Goal: Information Seeking & Learning: Learn about a topic

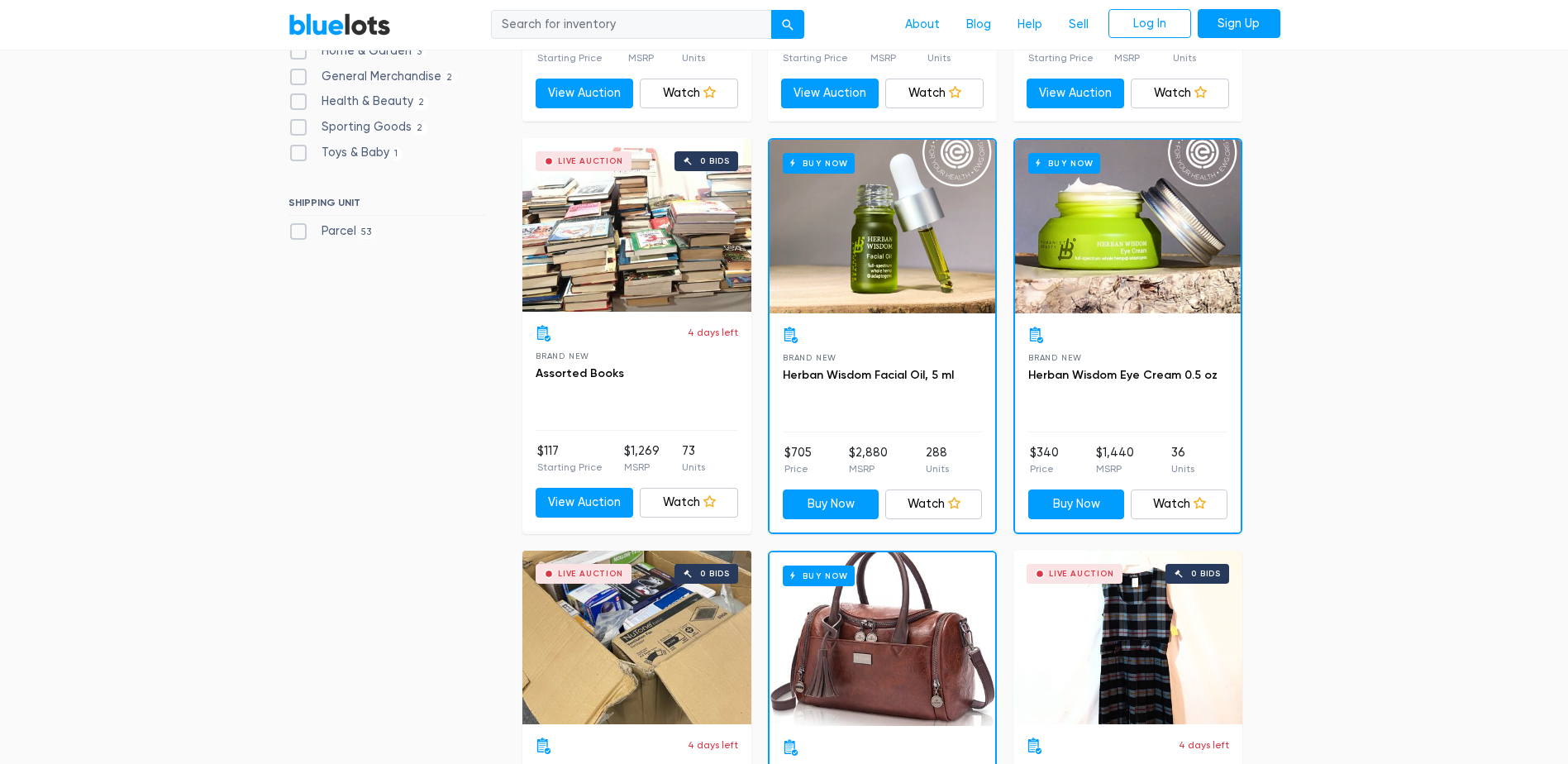
scroll to position [826, 0]
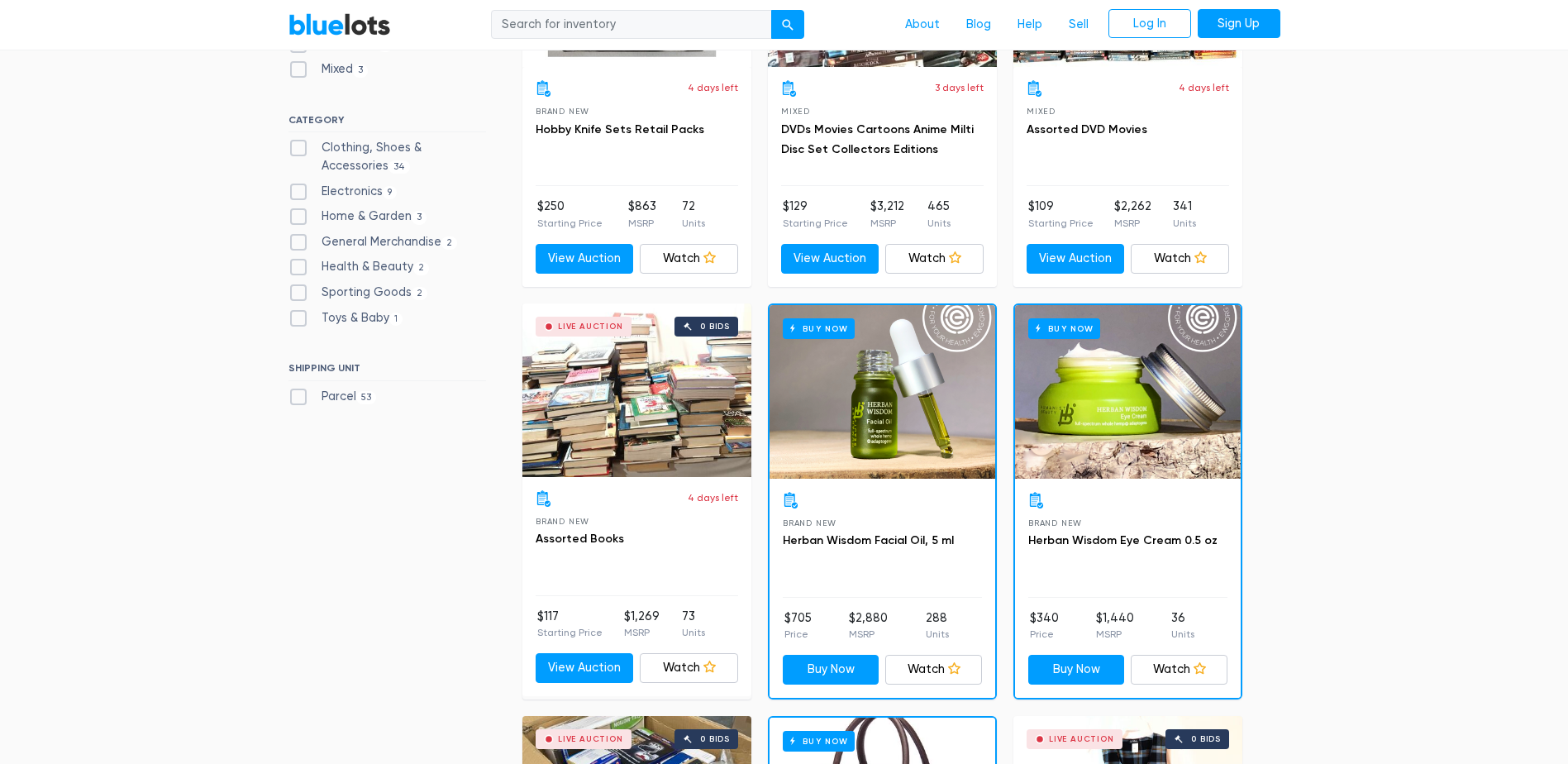
scroll to position [661, 0]
click at [391, 290] on label "Sporting Goods 2" at bounding box center [358, 292] width 140 height 18
click at [299, 290] on Goods"] "Sporting Goods 2" at bounding box center [293, 288] width 11 height 11
checkbox Goods"] "true"
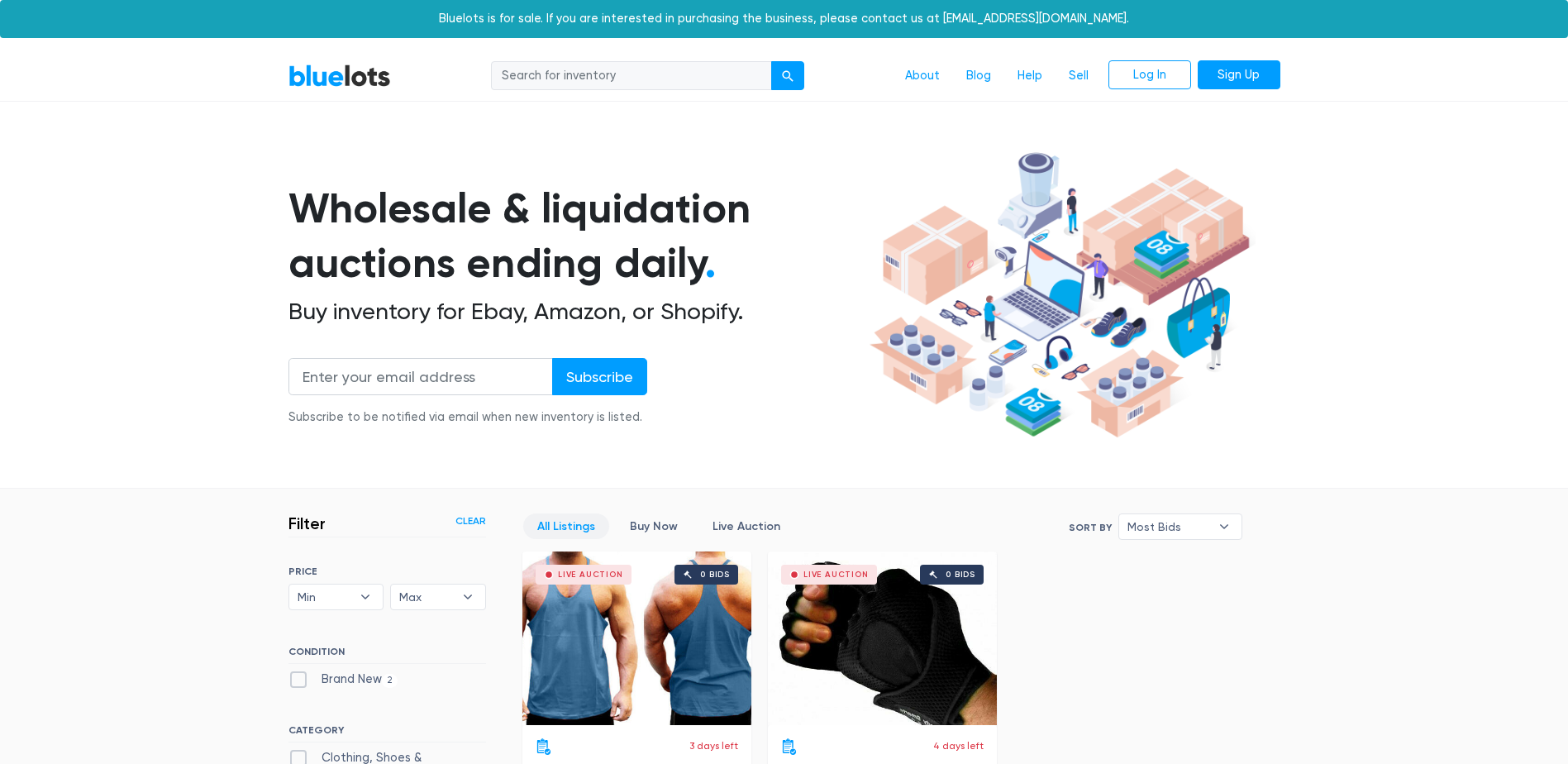
scroll to position [445, 0]
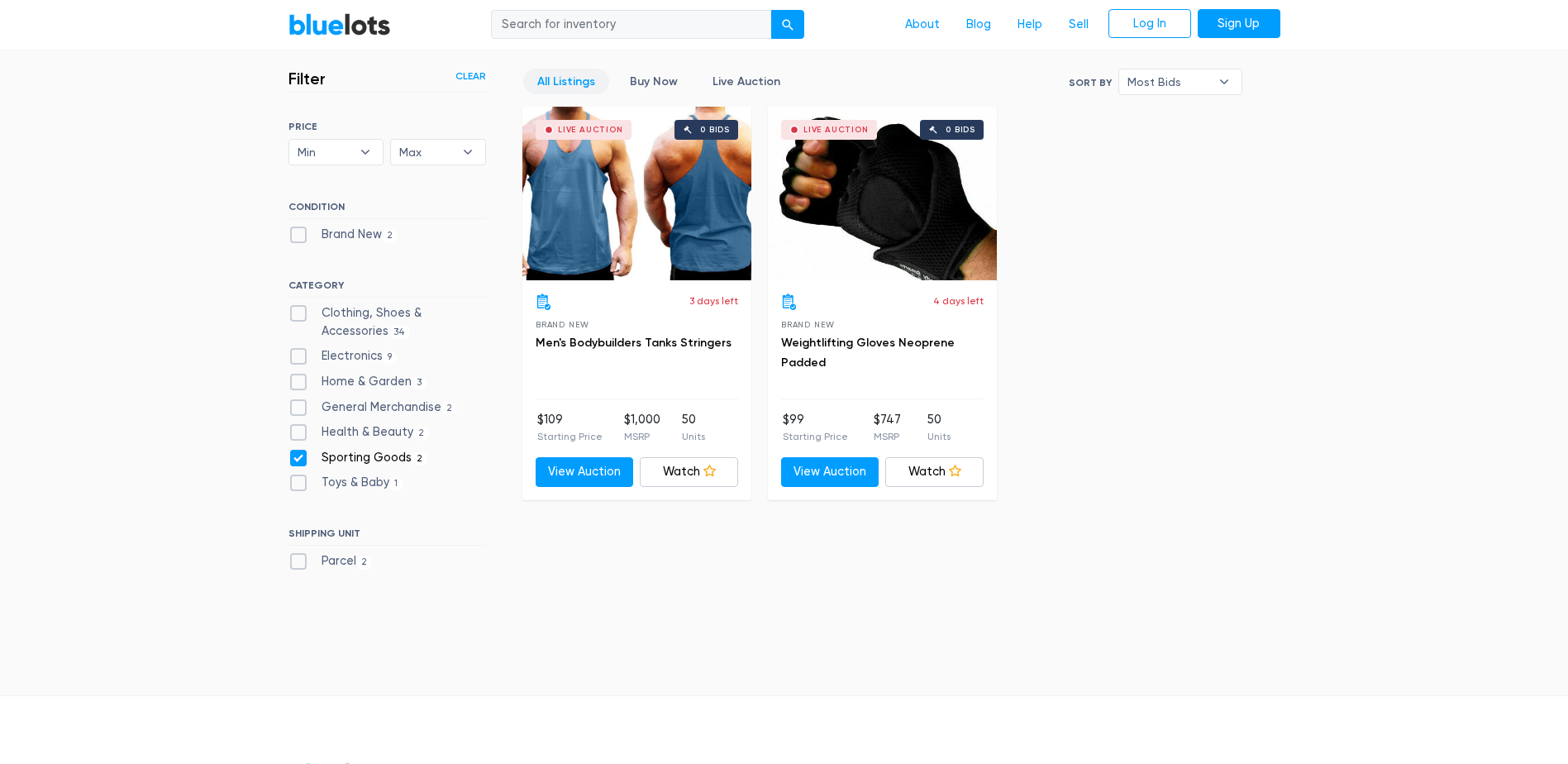
click at [301, 457] on label "Sporting Goods 2" at bounding box center [358, 458] width 140 height 18
click at [299, 457] on Goods"] "Sporting Goods 2" at bounding box center [293, 454] width 11 height 11
checkbox Goods"] "false"
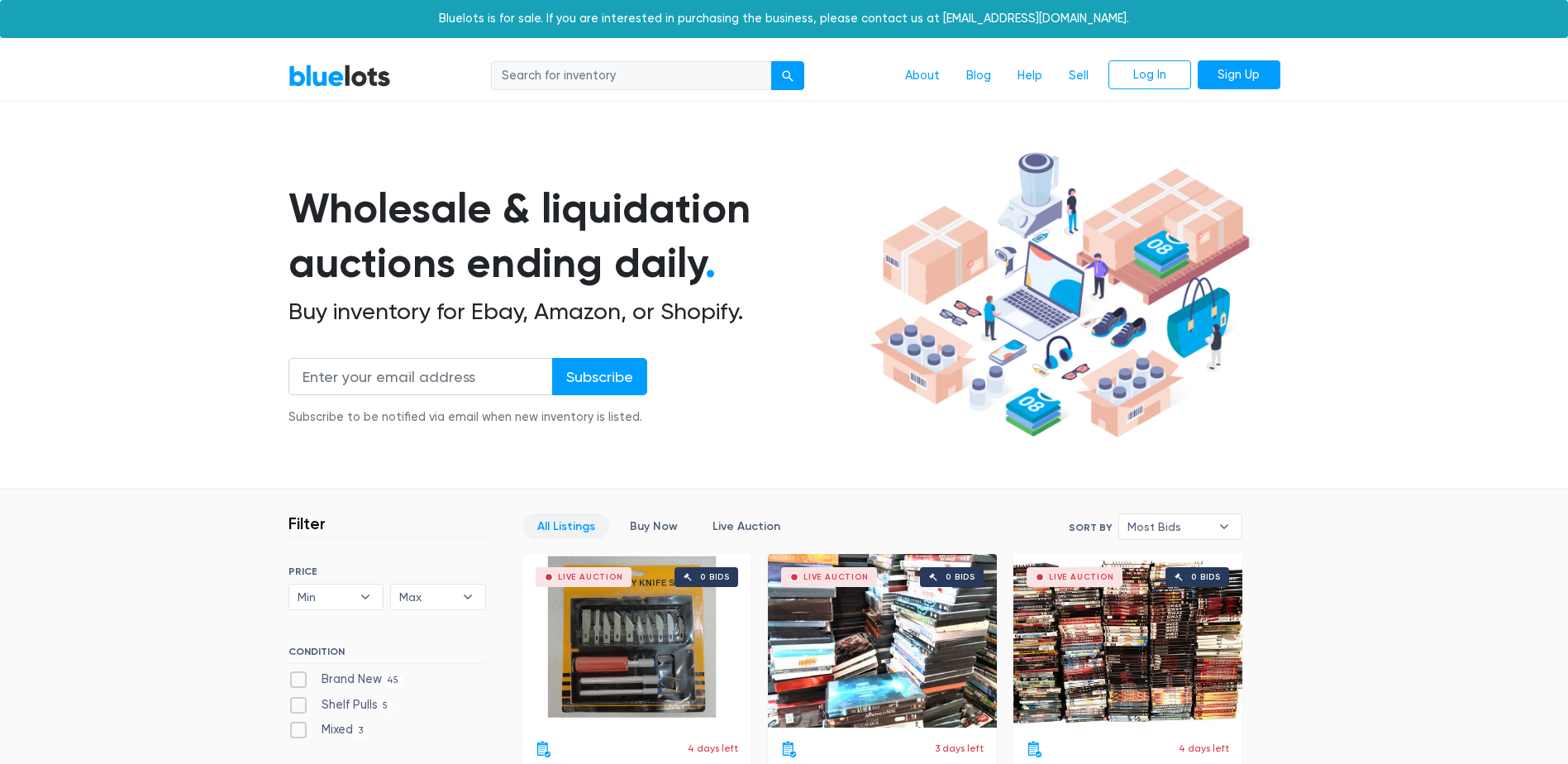
checkbox Accessories"] "true"
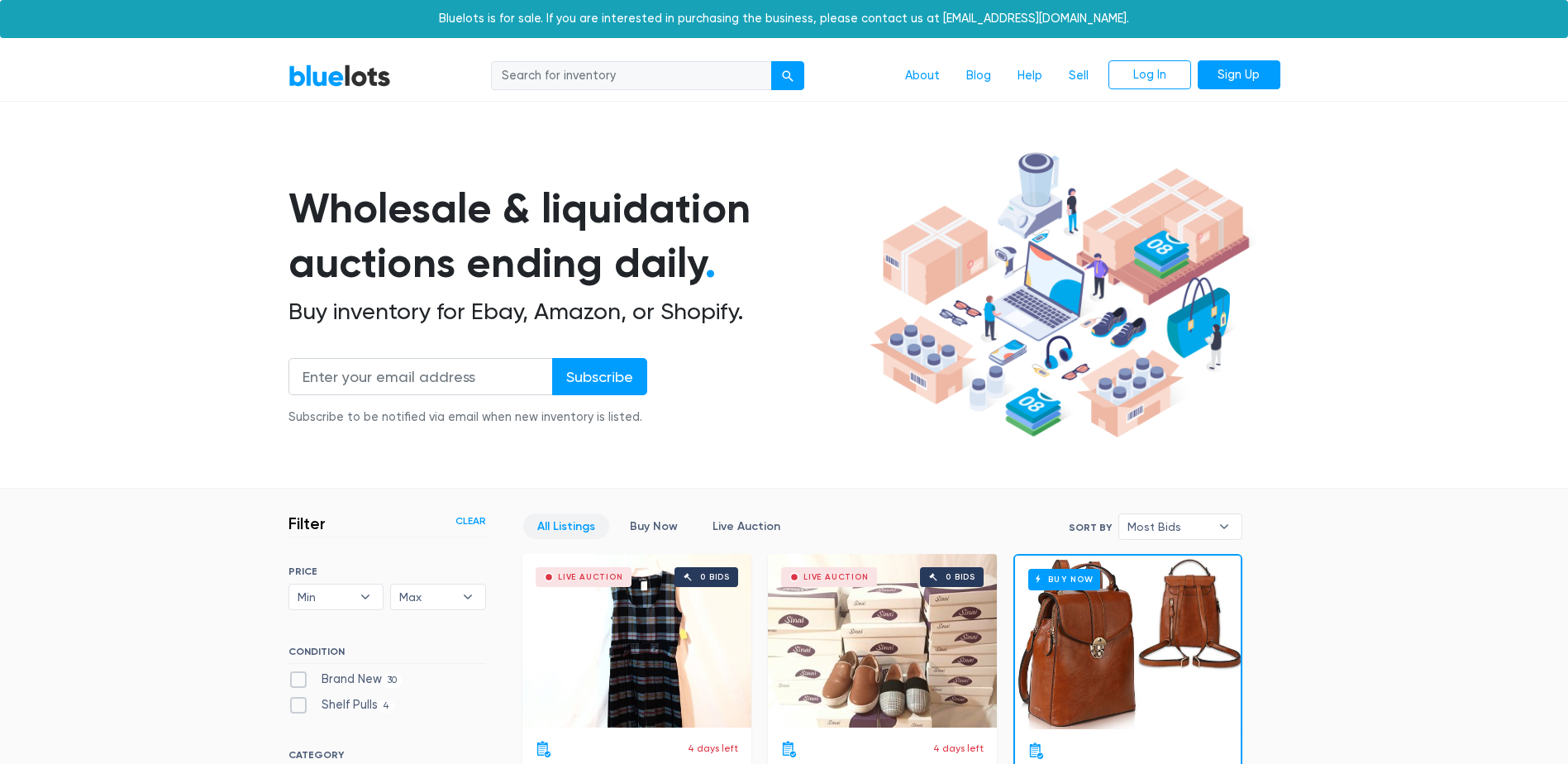
scroll to position [445, 0]
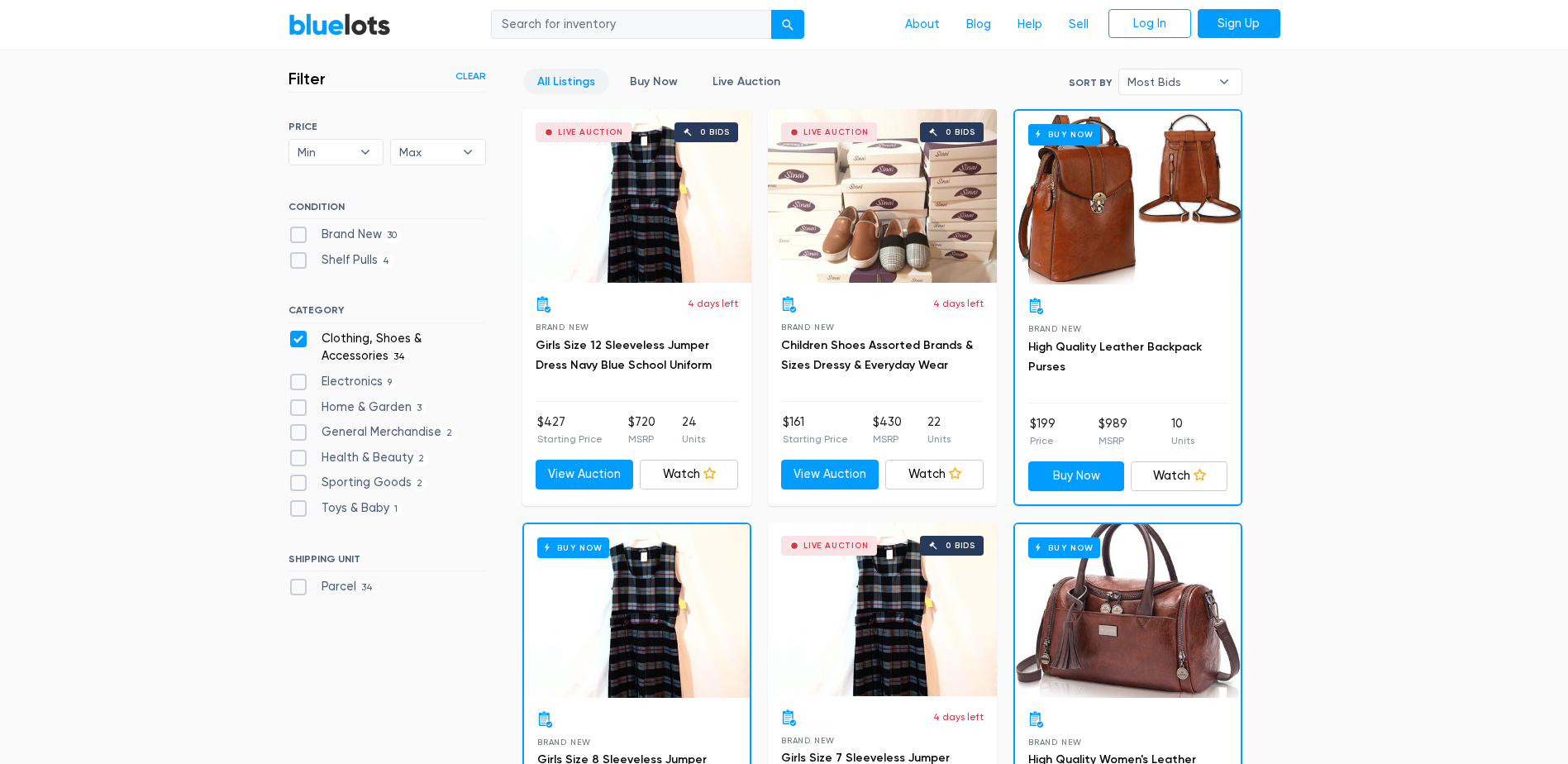
click at [300, 343] on label "Clothing, Shoes & Accessories 34" at bounding box center [387, 348] width 197 height 36
click at [299, 341] on Accessories"] "Clothing, Shoes & Accessories 34" at bounding box center [293, 335] width 11 height 11
checkbox Accessories"] "false"
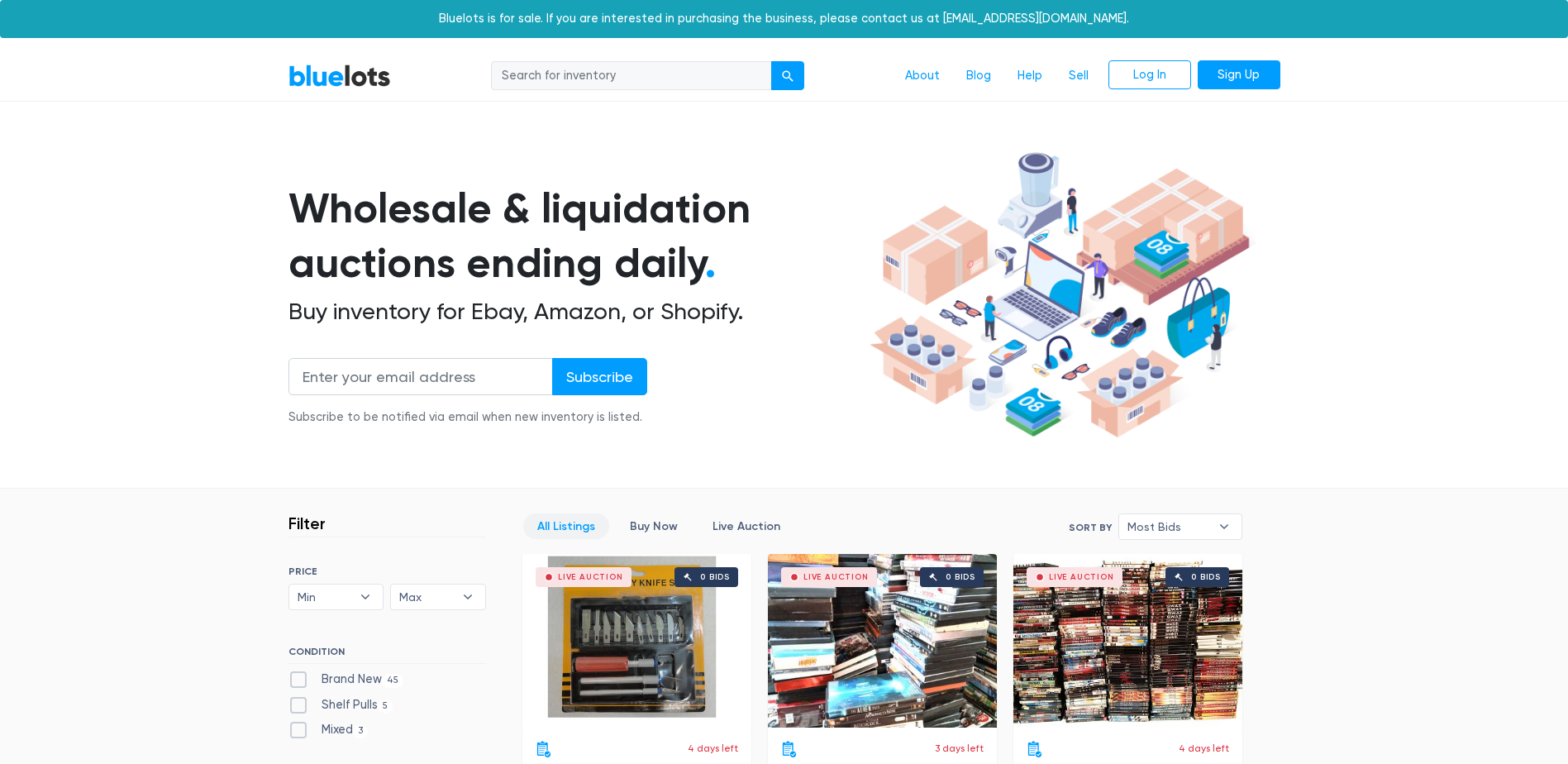
scroll to position [445, 0]
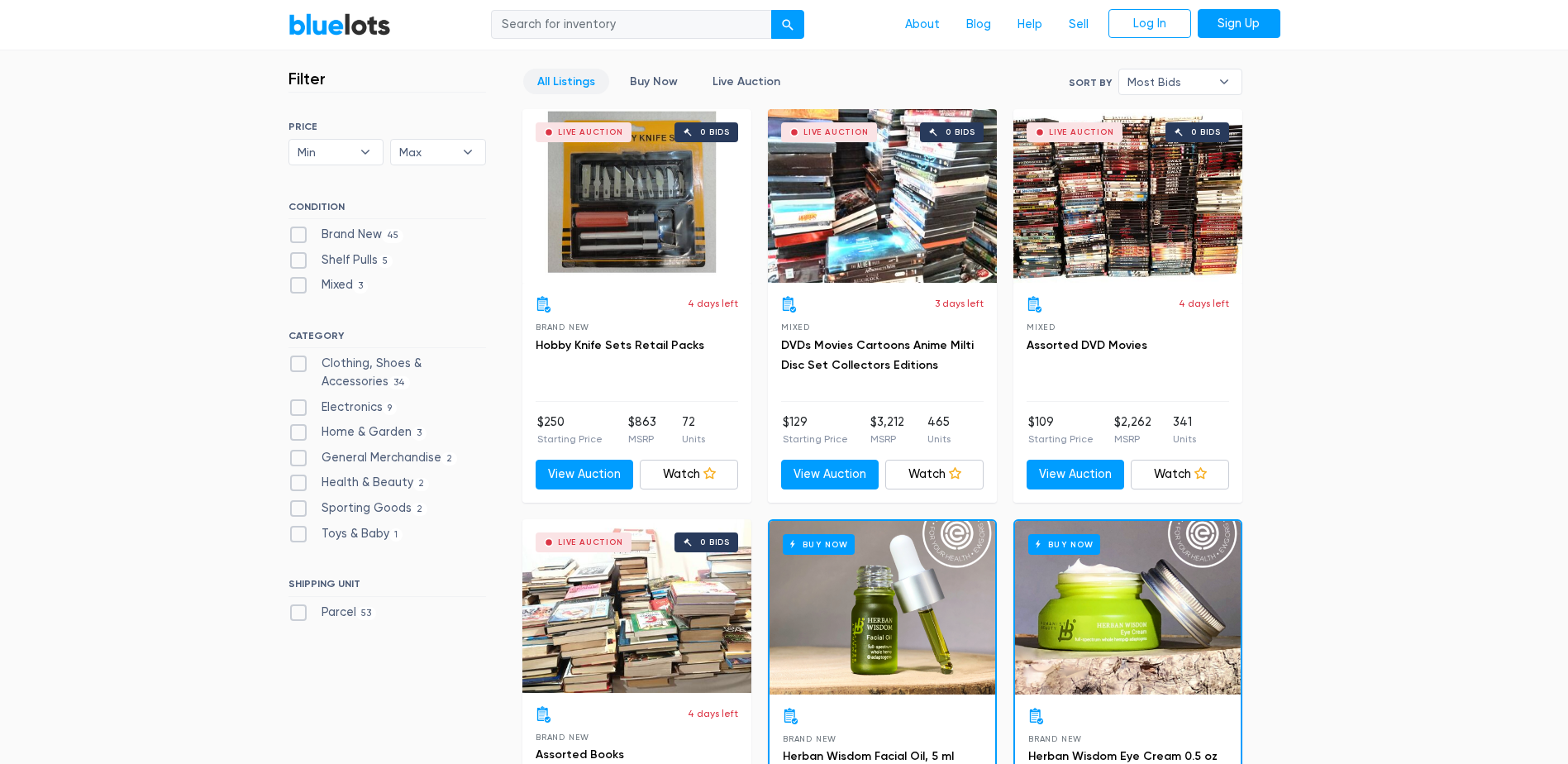
click at [300, 407] on label "Electronics 9" at bounding box center [342, 407] width 109 height 18
click at [299, 407] on input "Electronics 9" at bounding box center [293, 404] width 11 height 11
checkbox input "true"
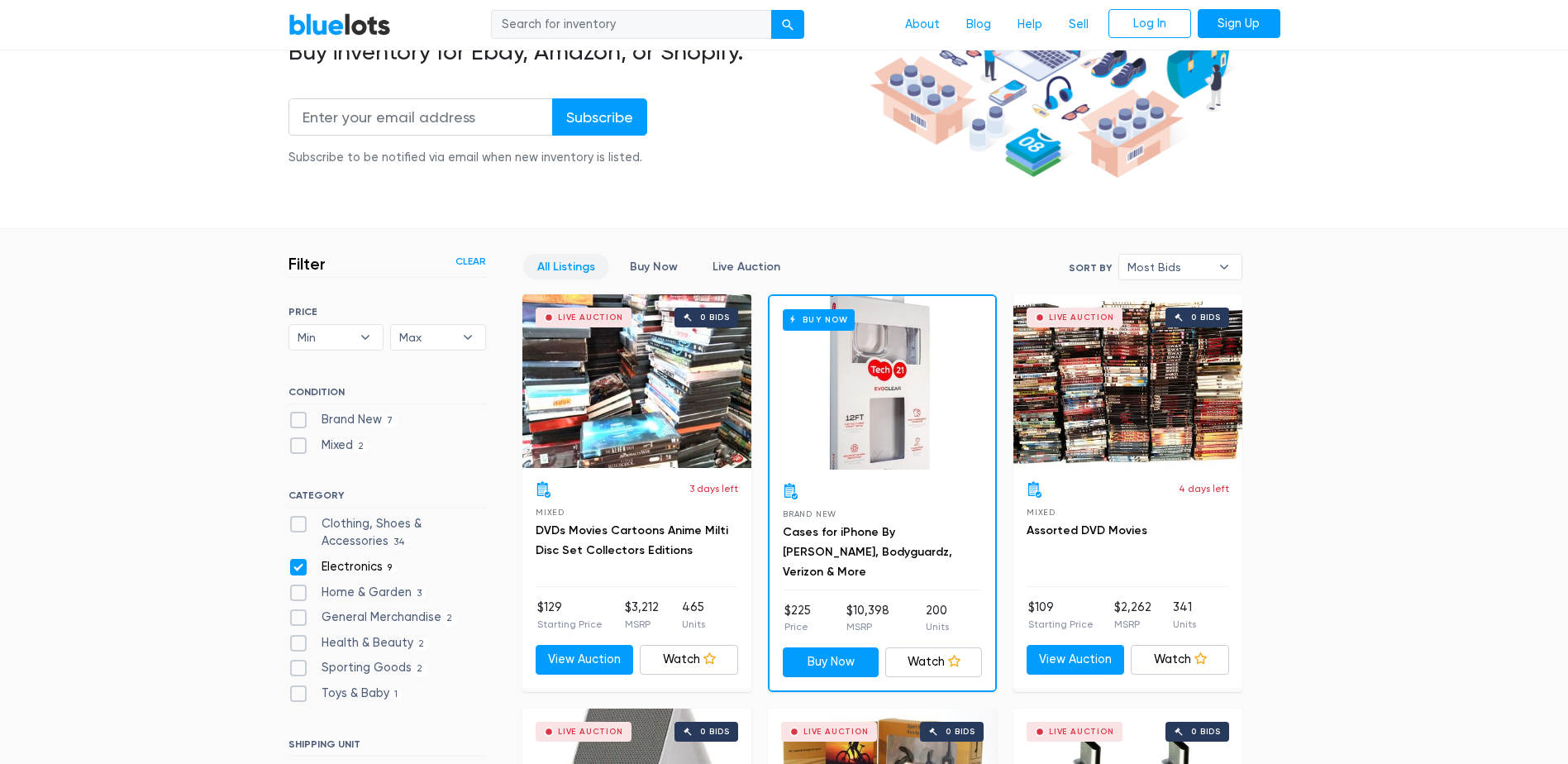
scroll to position [279, 0]
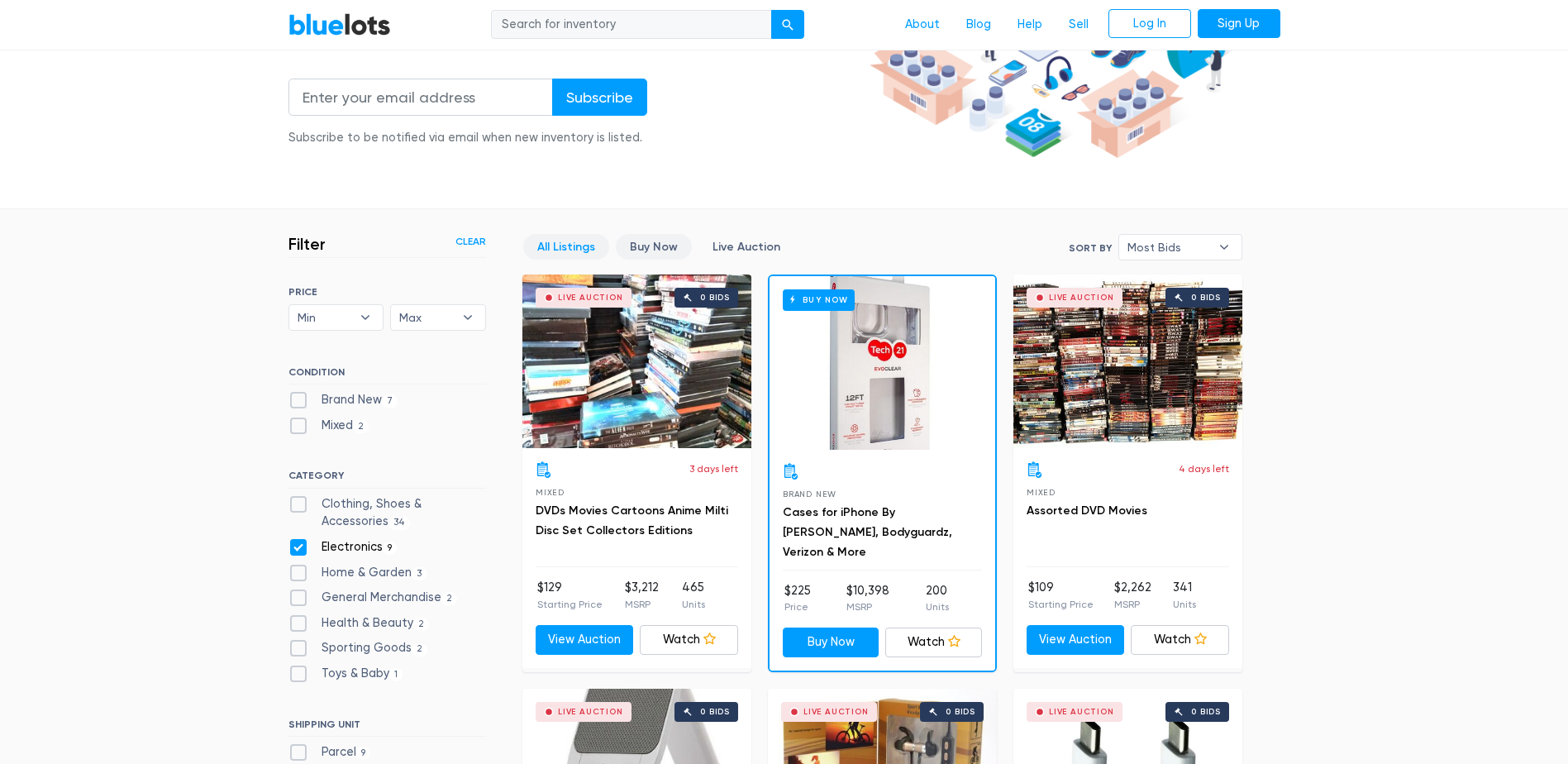
click at [650, 247] on link "Buy Now" at bounding box center [653, 246] width 76 height 26
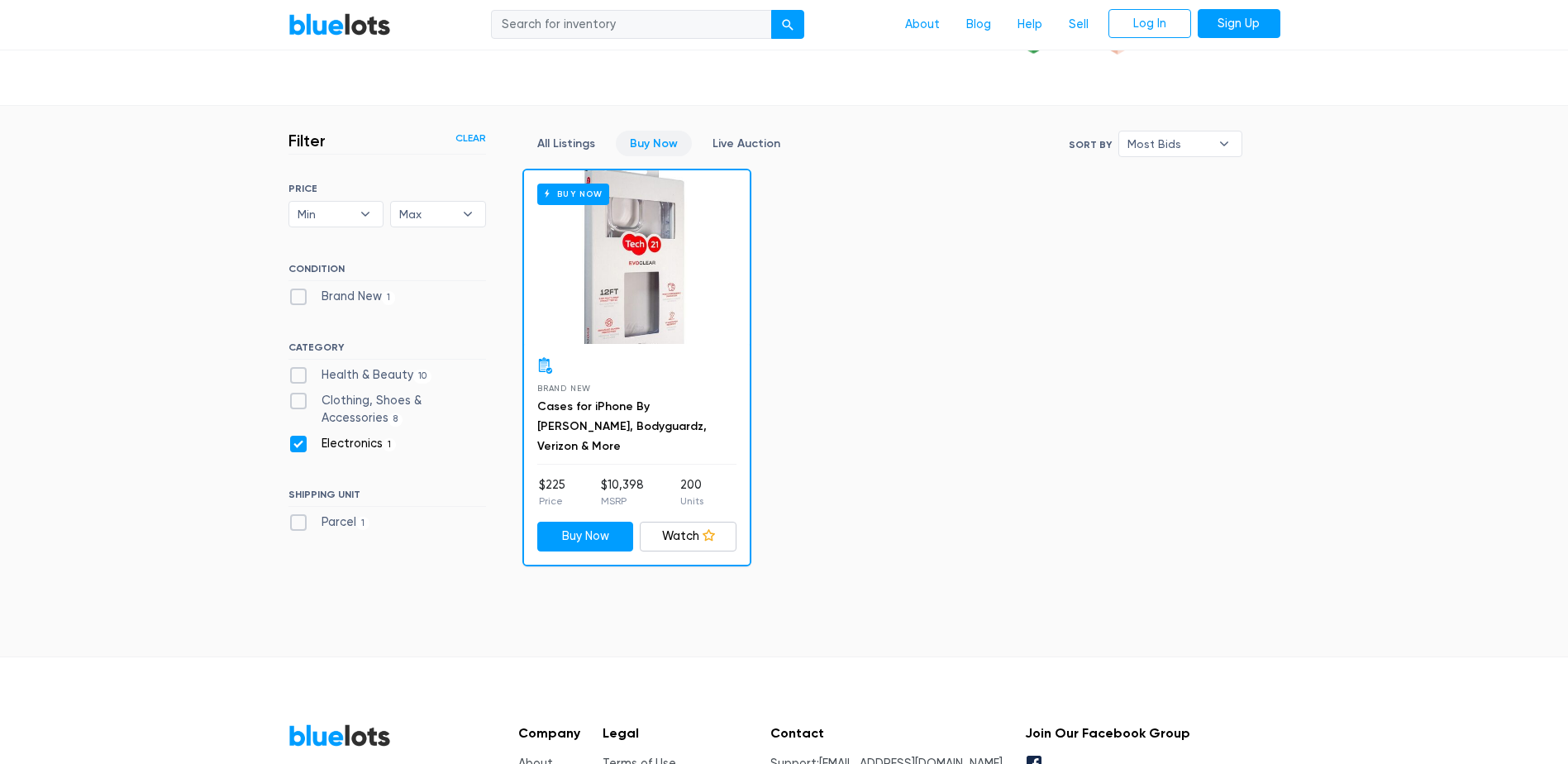
scroll to position [279, 0]
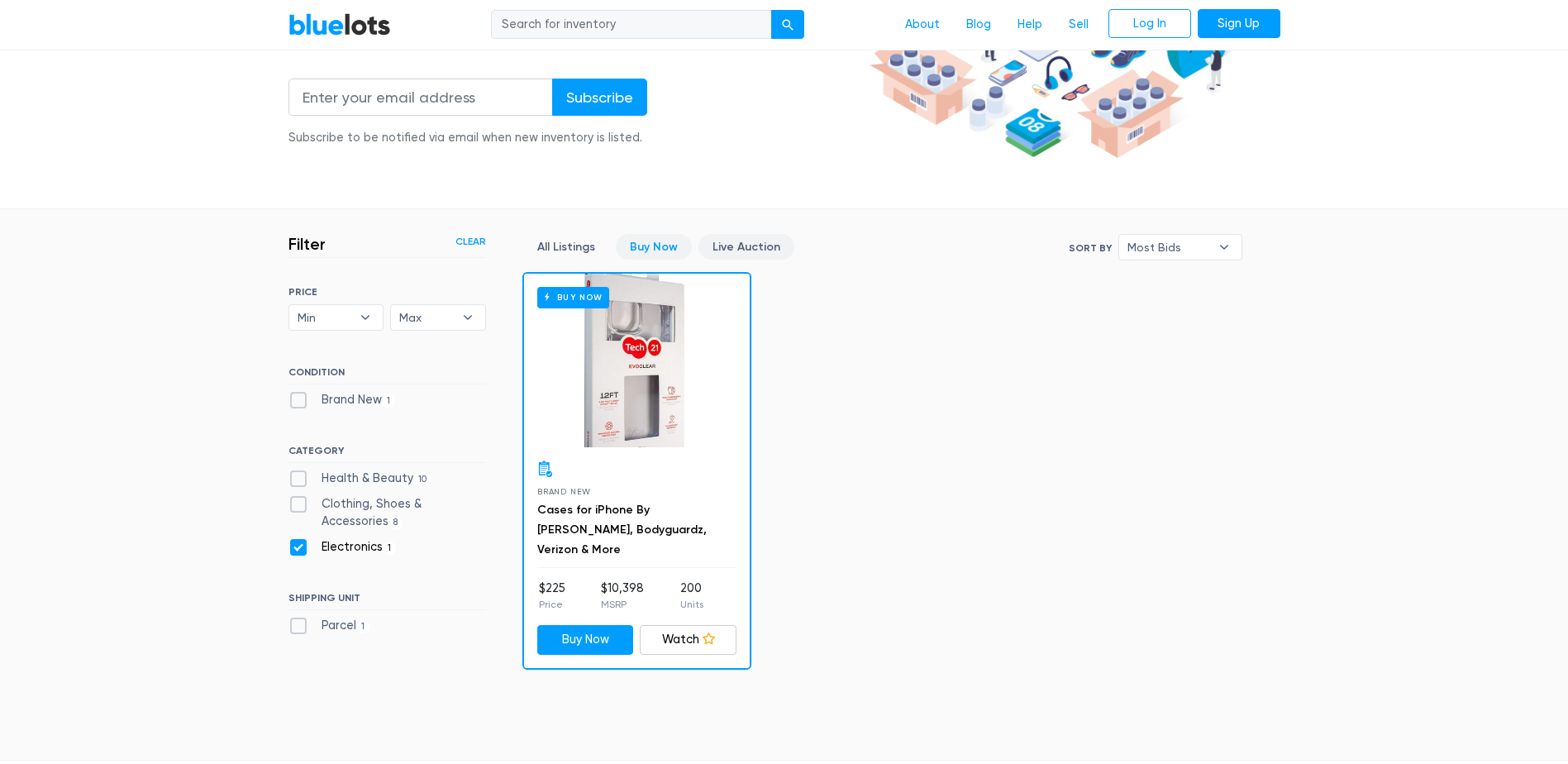
click at [722, 240] on link "Live Auction" at bounding box center [746, 246] width 96 height 26
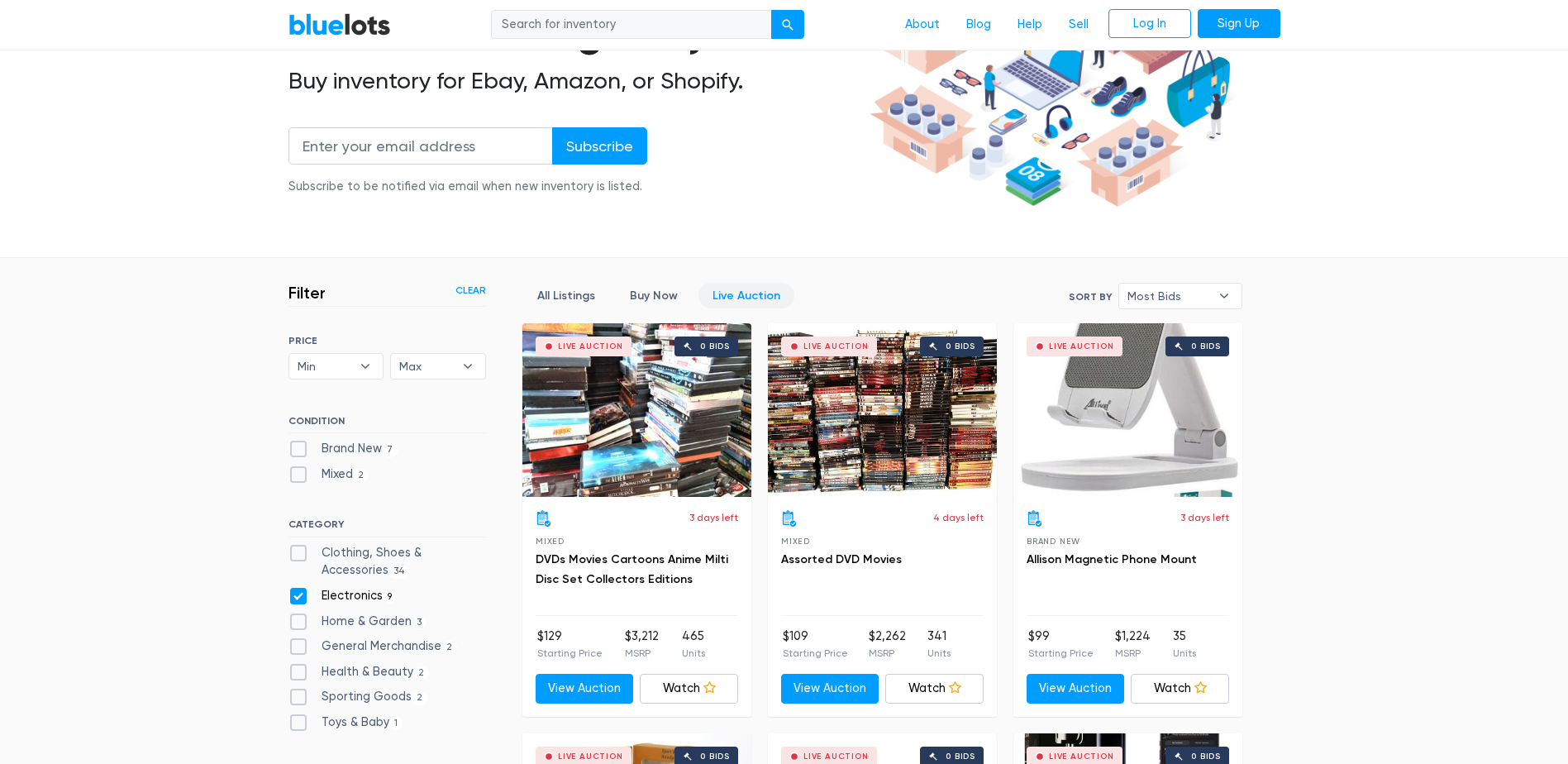
scroll to position [197, 0]
